Goal: Download file/media

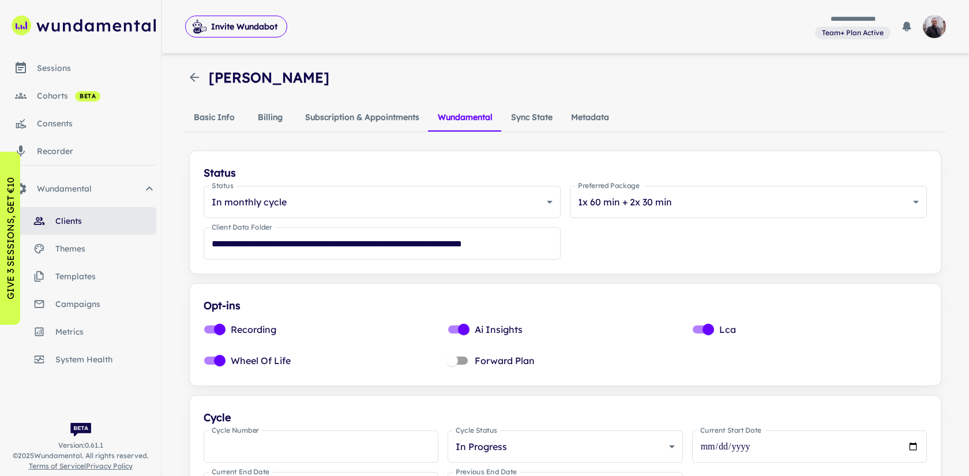
click at [100, 71] on div "sessions" at bounding box center [96, 68] width 119 height 13
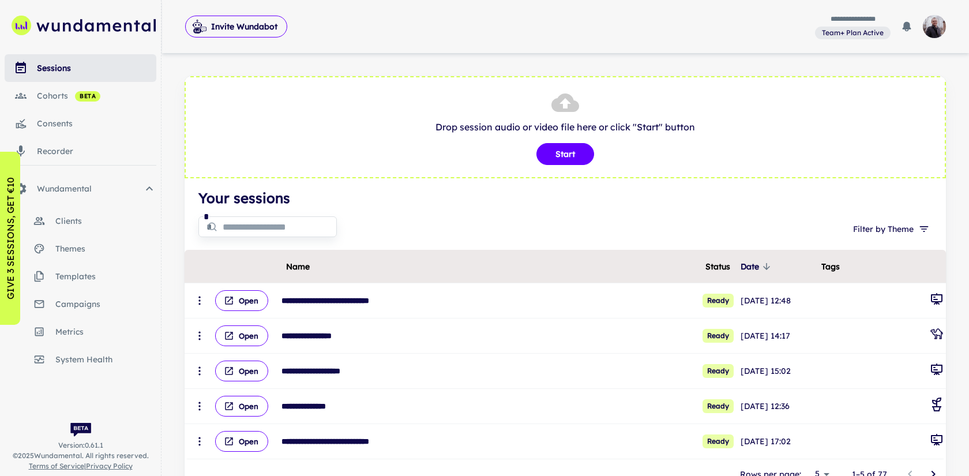
click at [296, 232] on input "text" at bounding box center [280, 226] width 114 height 23
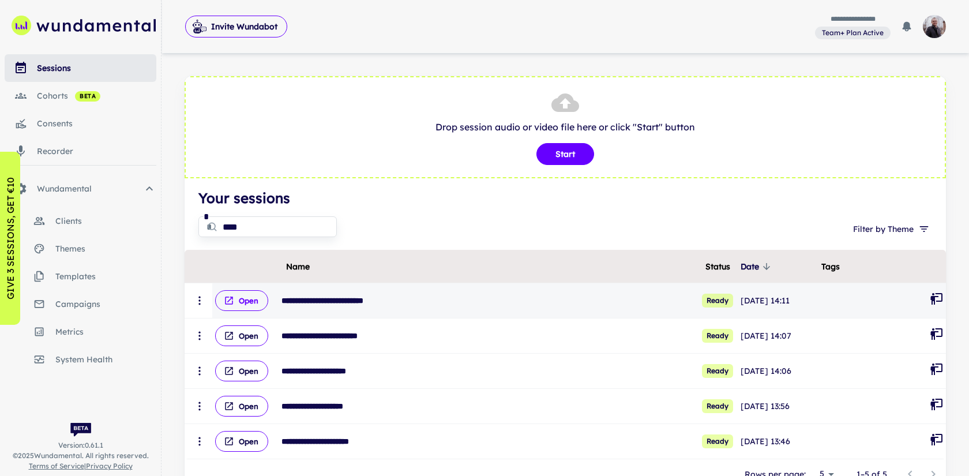
type input "****"
click at [245, 303] on button "Open" at bounding box center [241, 300] width 53 height 21
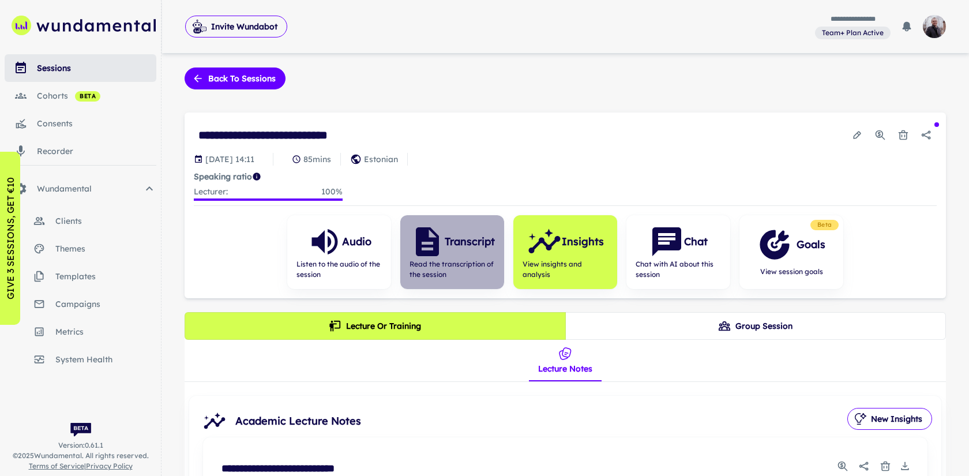
click at [435, 265] on span "Read the transcription of the session" at bounding box center [452, 269] width 85 height 21
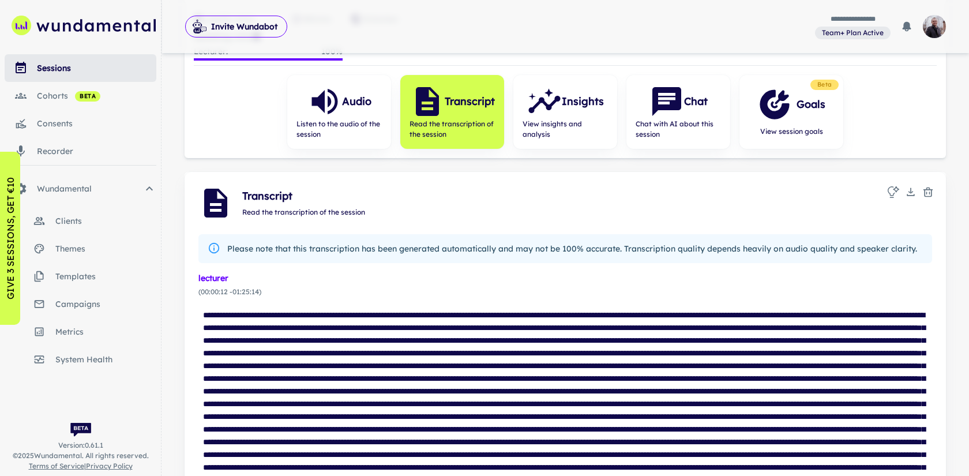
scroll to position [142, 0]
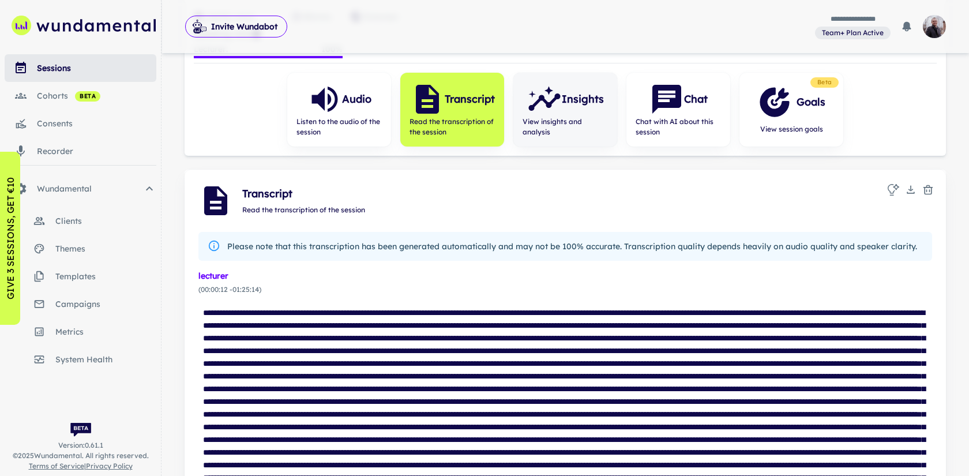
click at [538, 118] on span "View insights and analysis" at bounding box center [565, 127] width 85 height 21
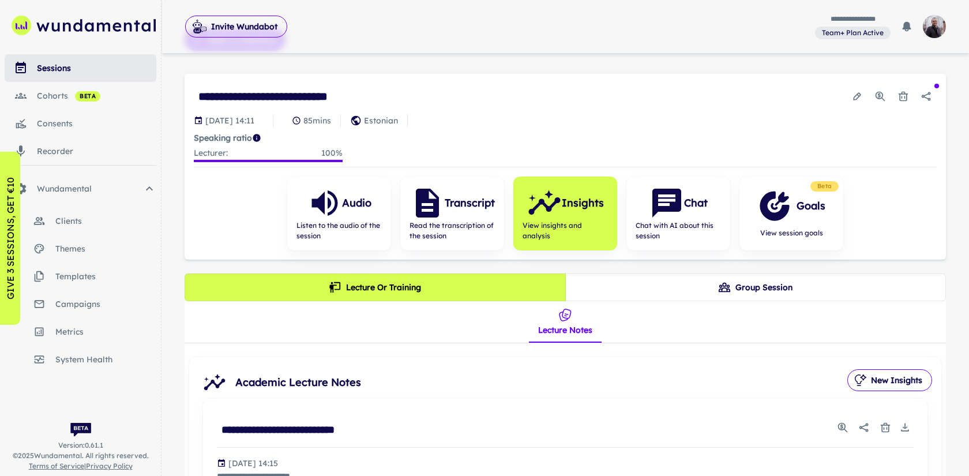
scroll to position [35, 0]
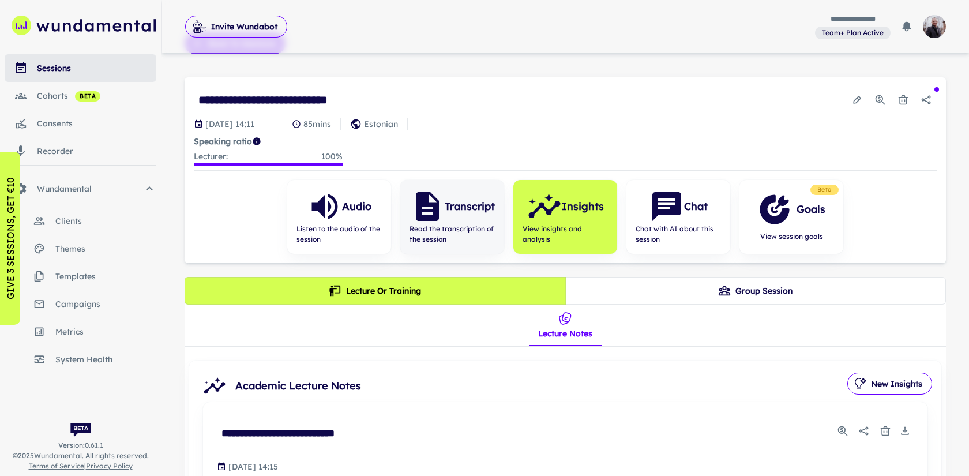
click at [470, 246] on div "Transcript Read the transcription of the session" at bounding box center [452, 217] width 104 height 74
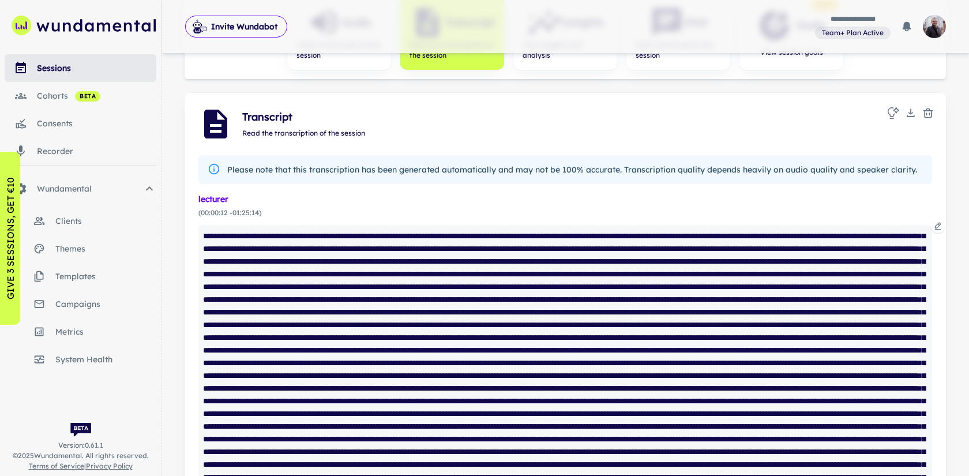
scroll to position [191, 0]
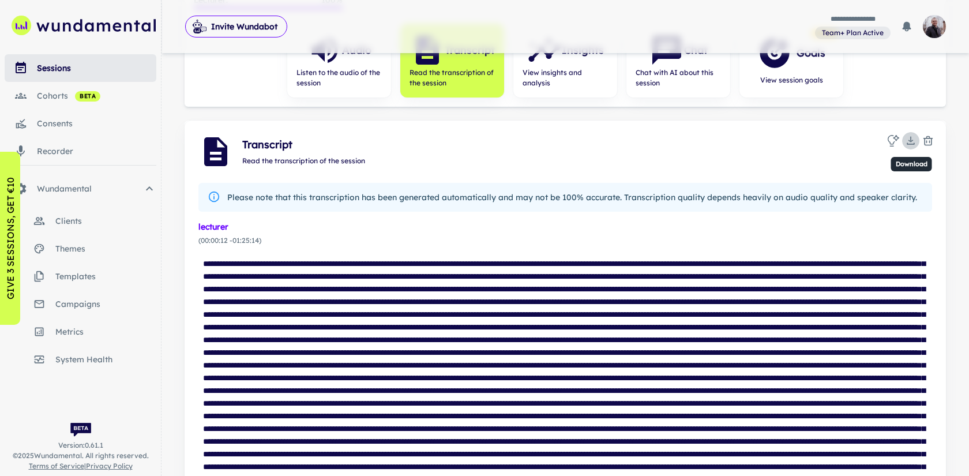
click at [911, 144] on rect "Download" at bounding box center [910, 144] width 7 height 1
click at [842, 168] on div at bounding box center [484, 238] width 969 height 476
